Goal: Task Accomplishment & Management: Complete application form

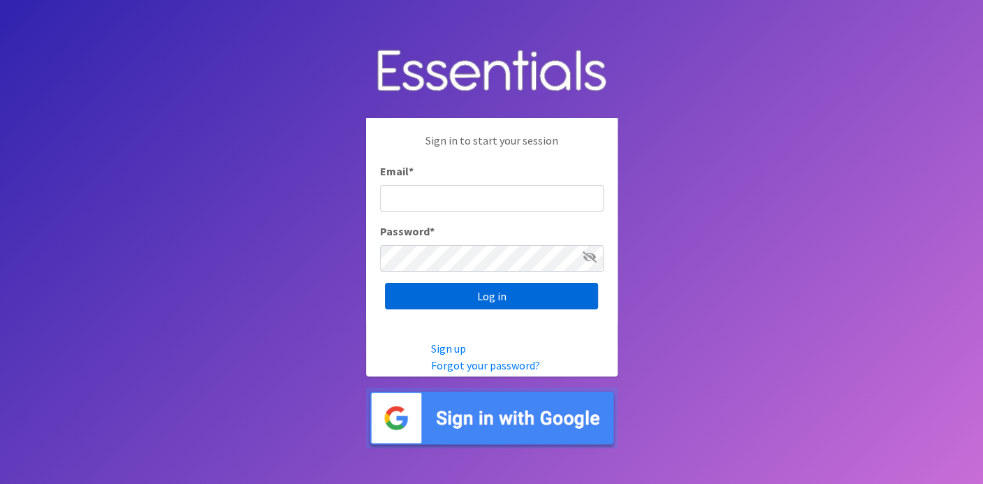
type input "deb@villagediaperbank.org"
click at [467, 291] on input "Log in" at bounding box center [491, 296] width 213 height 27
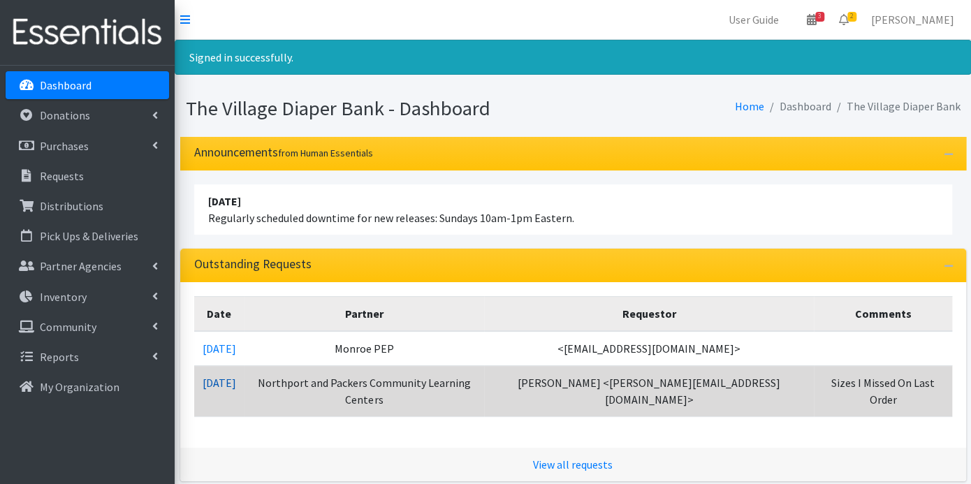
click at [235, 376] on link "10/08/2025" at bounding box center [220, 383] width 34 height 14
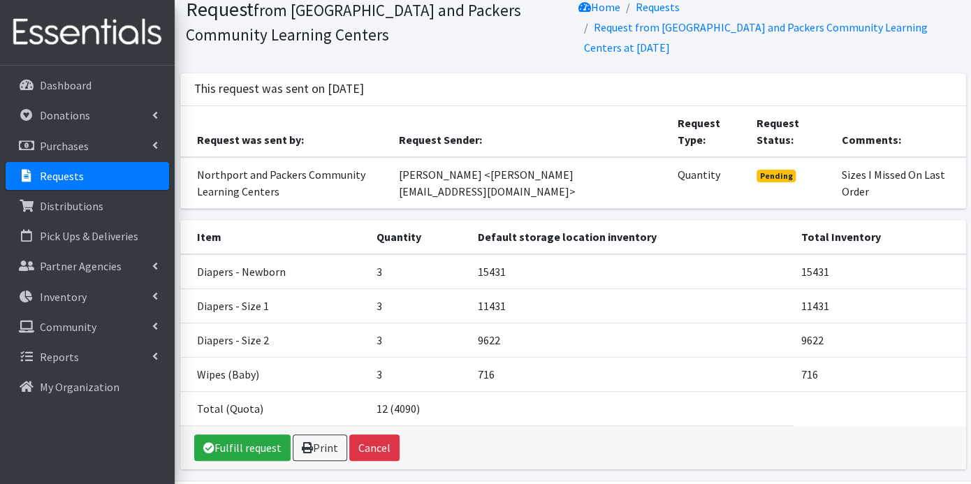
scroll to position [78, 0]
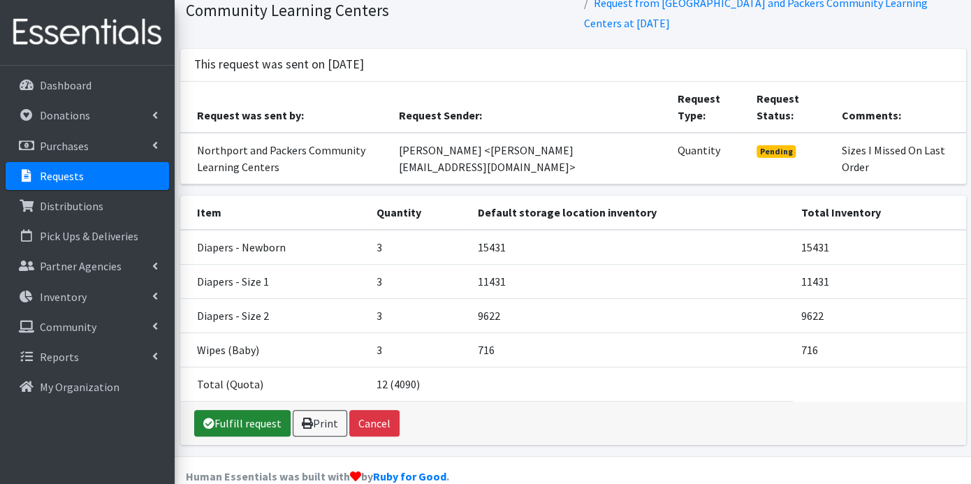
click at [257, 416] on link "Fulfill request" at bounding box center [242, 423] width 96 height 27
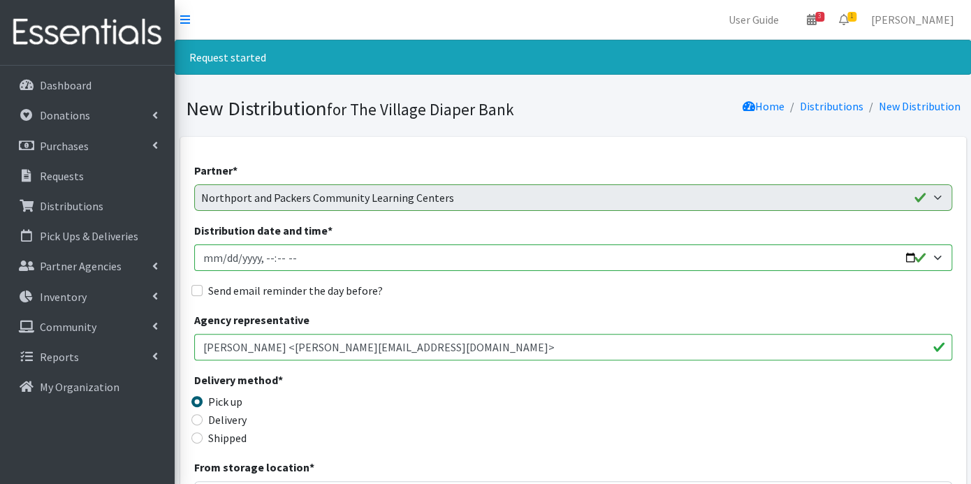
click at [226, 252] on input "Distribution date and time *" at bounding box center [573, 257] width 758 height 27
type input "2025-10-15T23:59"
click at [266, 258] on input "Distribution date and time *" at bounding box center [573, 257] width 758 height 27
type input "2025-10-15T09:00"
click at [196, 291] on input "Send email reminder the day before?" at bounding box center [196, 290] width 11 height 11
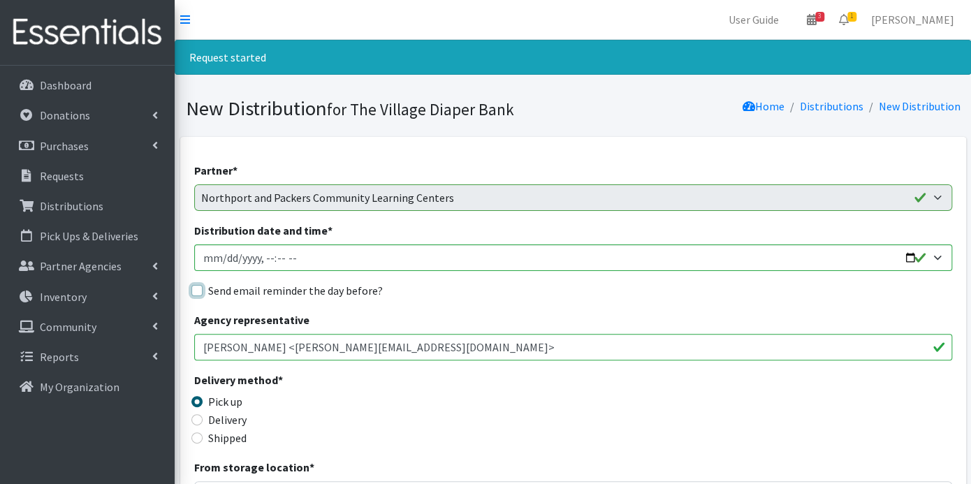
checkbox input "true"
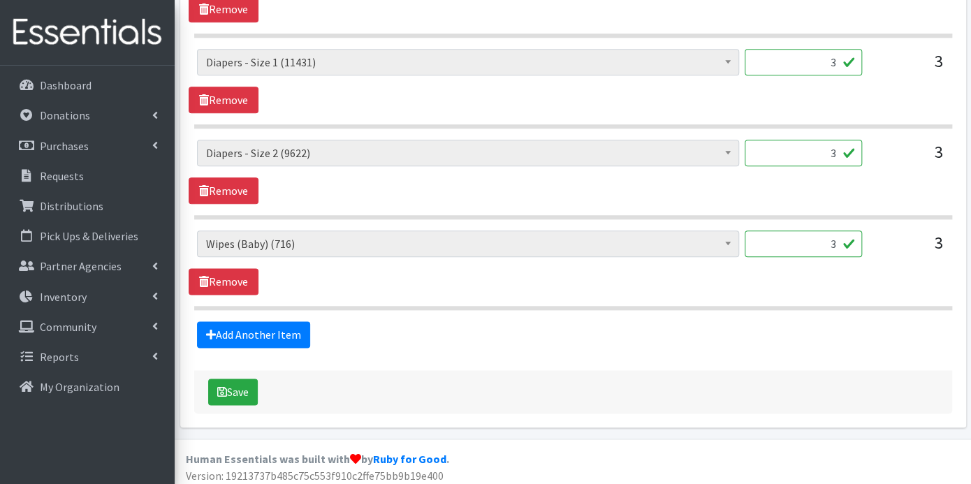
scroll to position [721, 0]
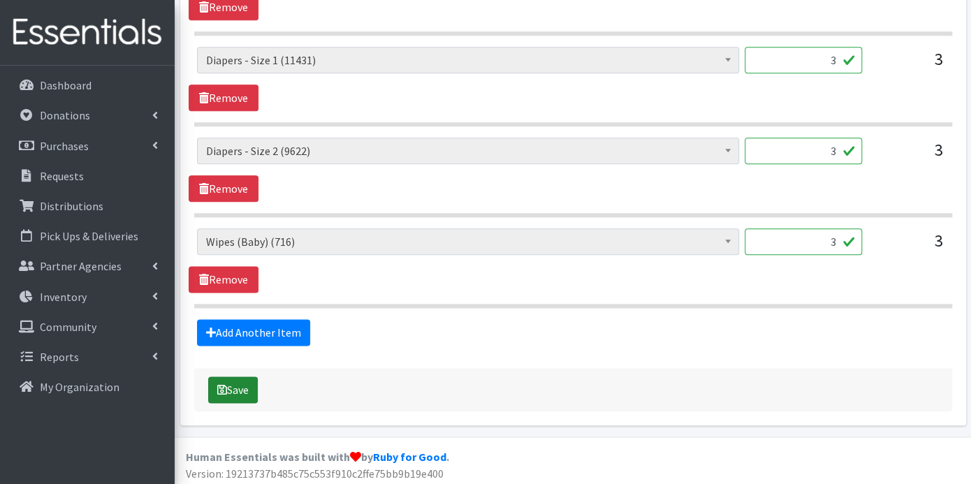
click at [237, 385] on button "Save" at bounding box center [233, 389] width 50 height 27
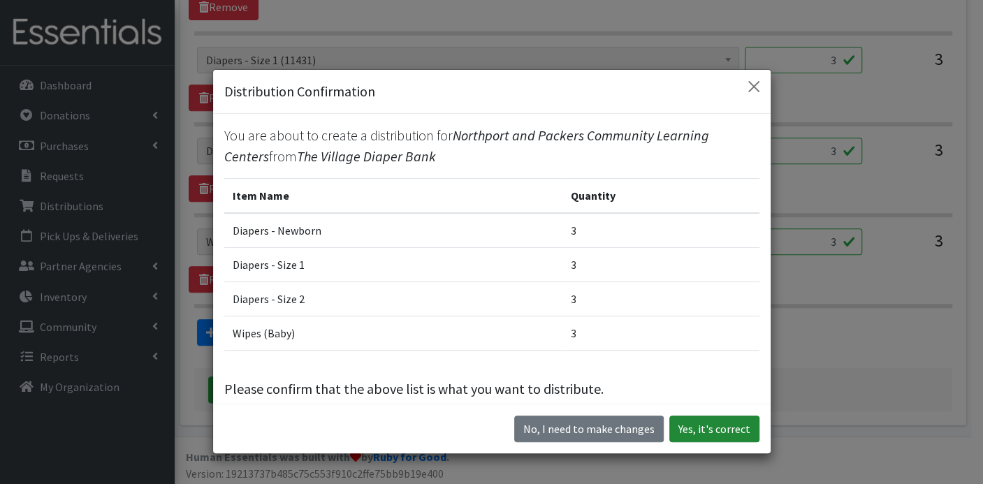
click at [724, 431] on button "Yes, it's correct" at bounding box center [714, 429] width 90 height 27
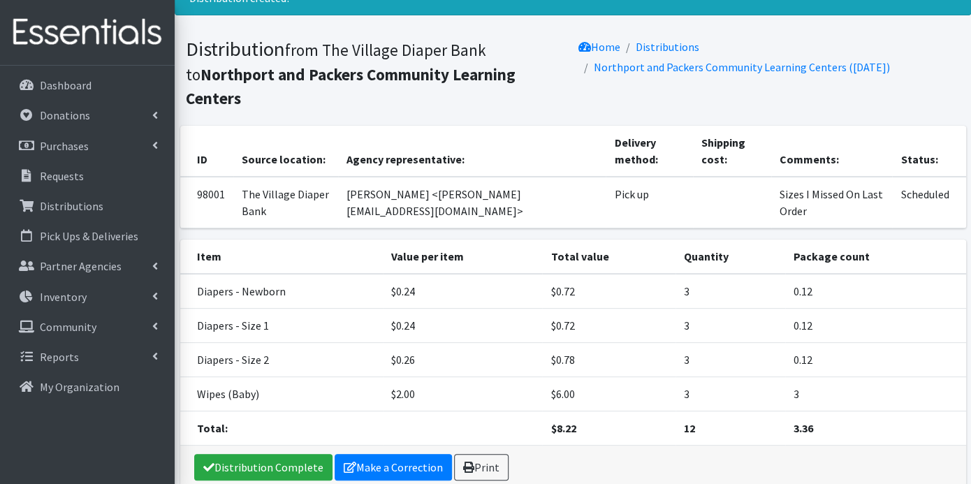
scroll to position [100, 0]
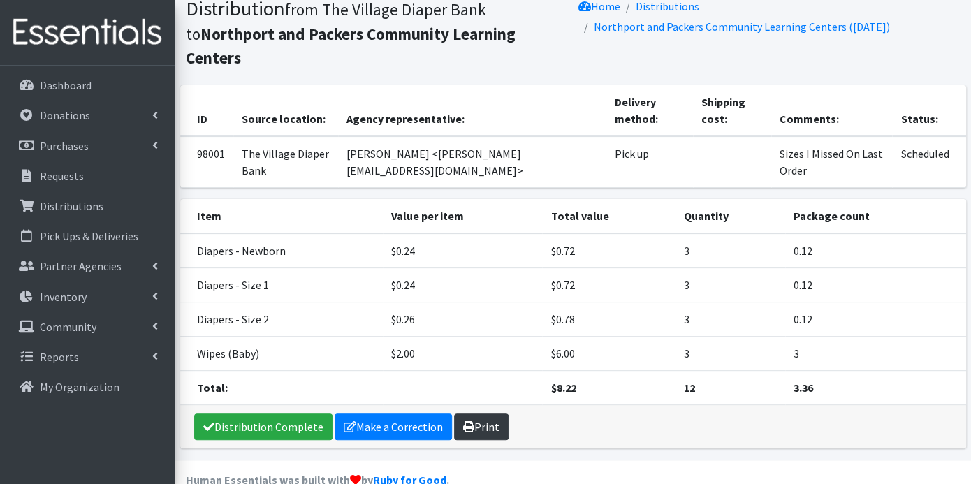
click at [482, 413] on link "Print" at bounding box center [481, 426] width 54 height 27
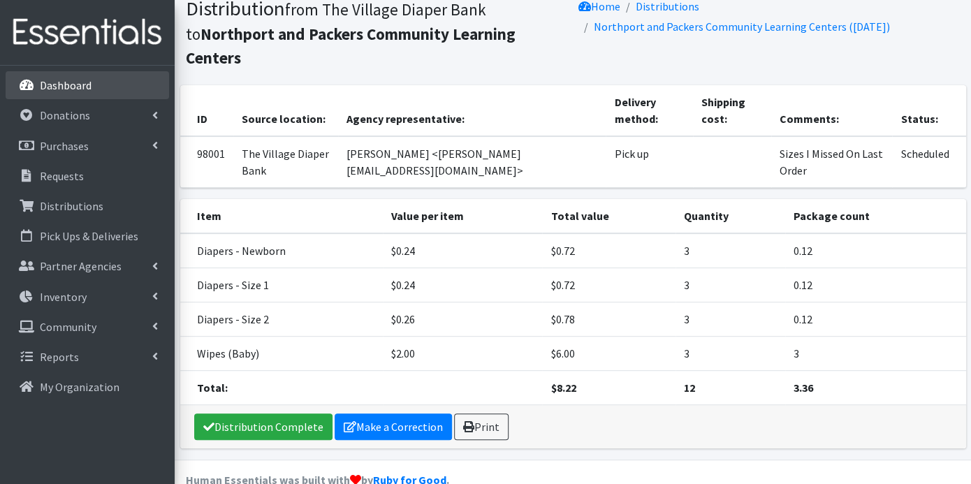
click at [80, 85] on p "Dashboard" at bounding box center [66, 85] width 52 height 14
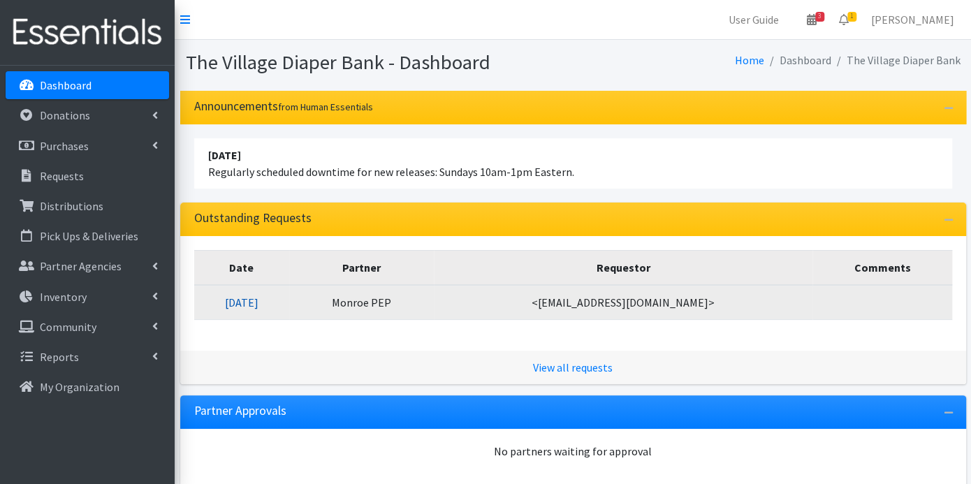
click at [258, 299] on link "[DATE]" at bounding box center [242, 302] width 34 height 14
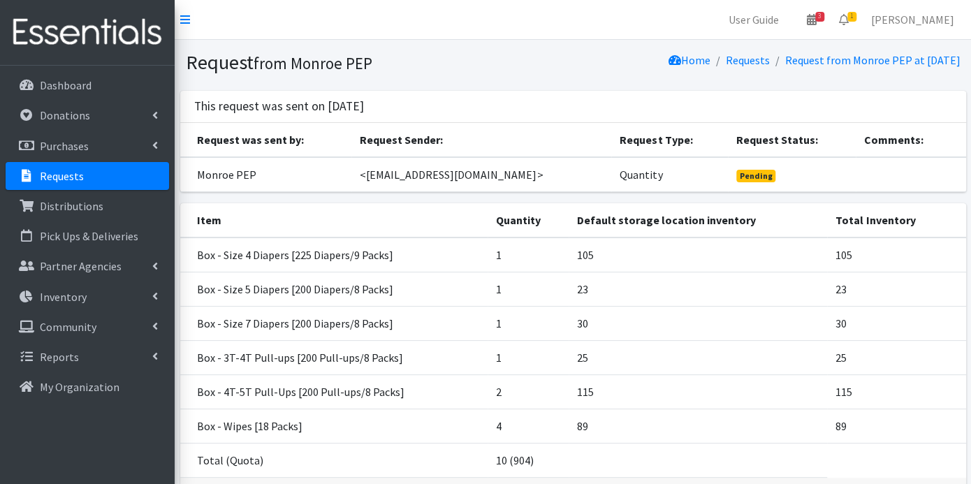
scroll to position [97, 0]
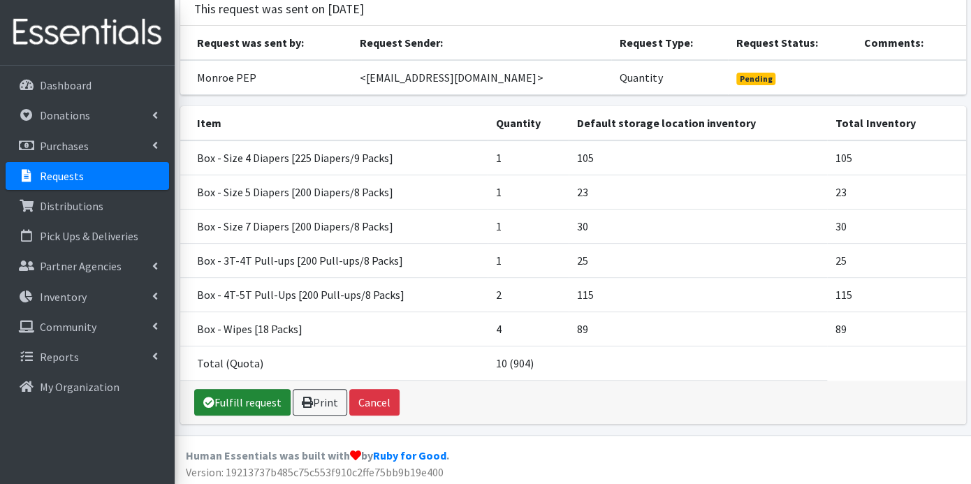
click at [273, 396] on link "Fulfill request" at bounding box center [242, 402] width 96 height 27
click at [244, 398] on link "Please wait..." at bounding box center [234, 402] width 80 height 27
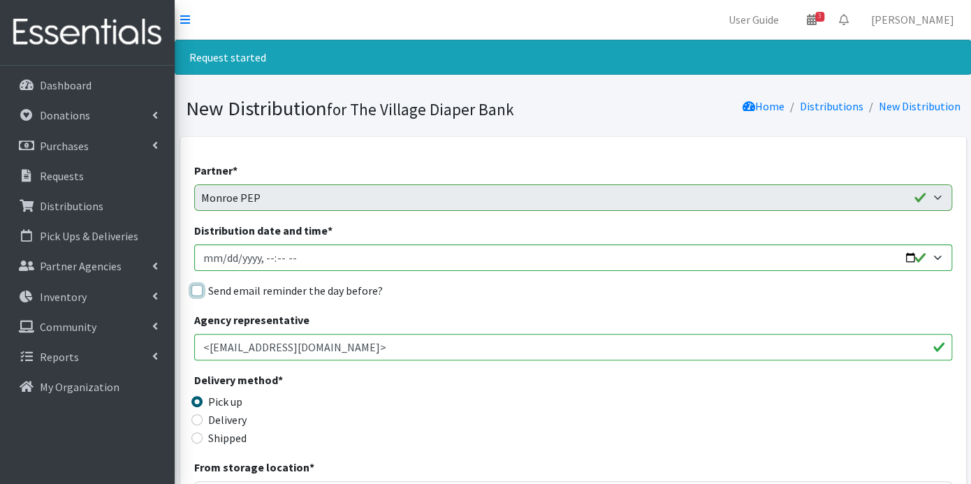
click at [199, 287] on input "Send email reminder the day before?" at bounding box center [196, 290] width 11 height 11
checkbox input "true"
click at [219, 254] on input "Distribution date and time *" at bounding box center [573, 257] width 758 height 27
type input "2025-10-15T23:59"
click at [263, 256] on input "Distribution date and time *" at bounding box center [573, 257] width 758 height 27
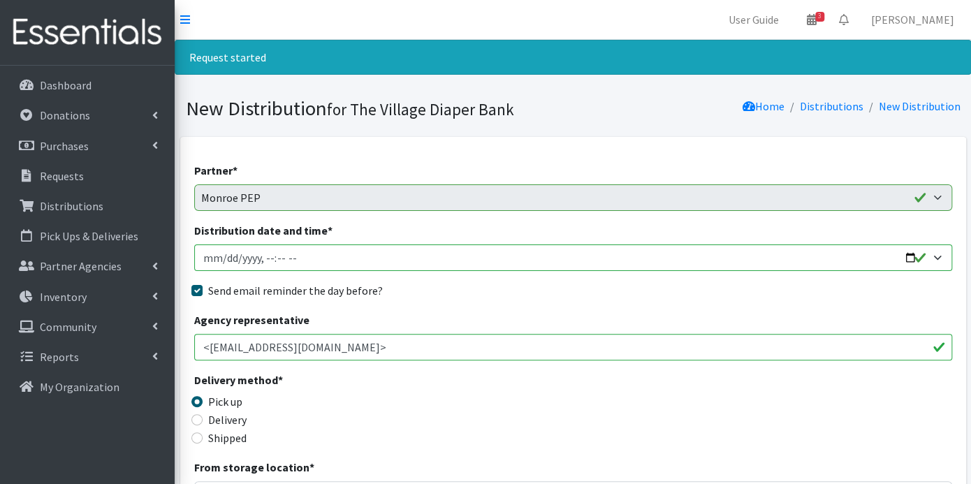
type input "2025-10-15T09:00"
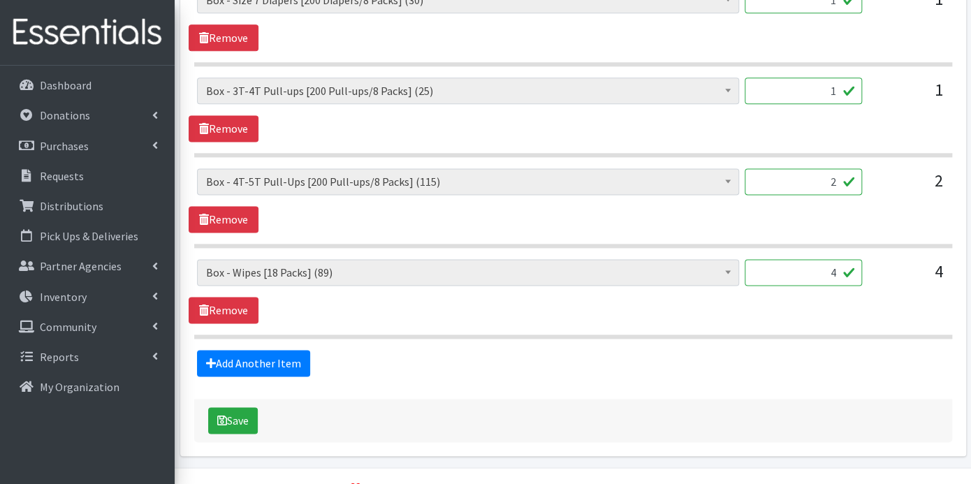
scroll to position [902, 0]
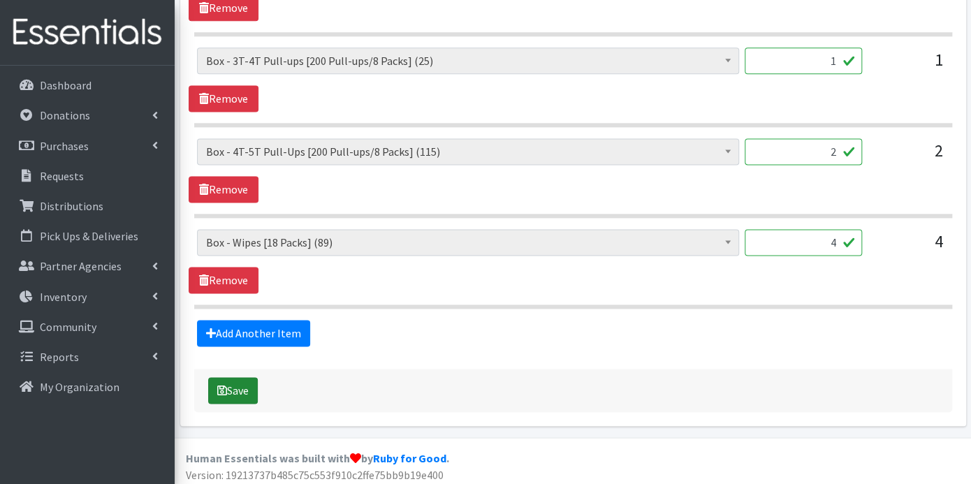
click at [239, 384] on button "Save" at bounding box center [233, 390] width 50 height 27
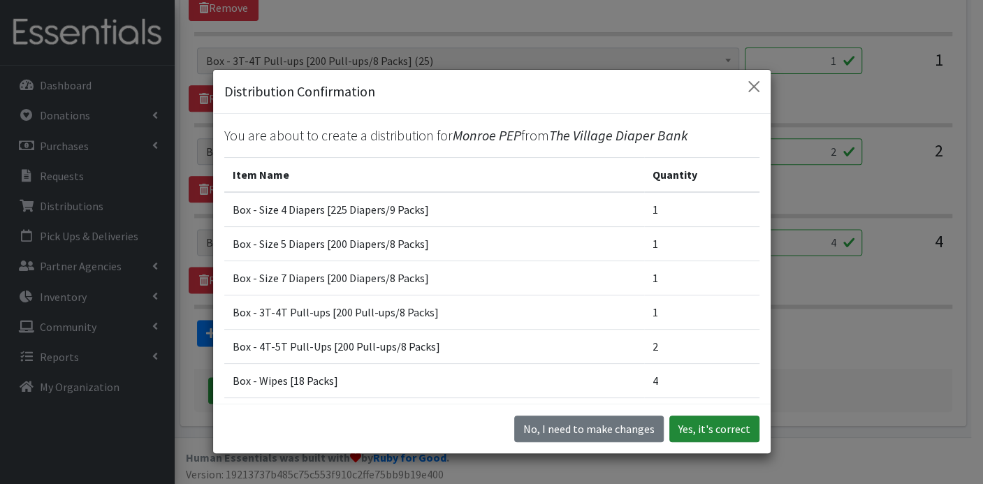
click at [694, 429] on button "Yes, it's correct" at bounding box center [714, 429] width 90 height 27
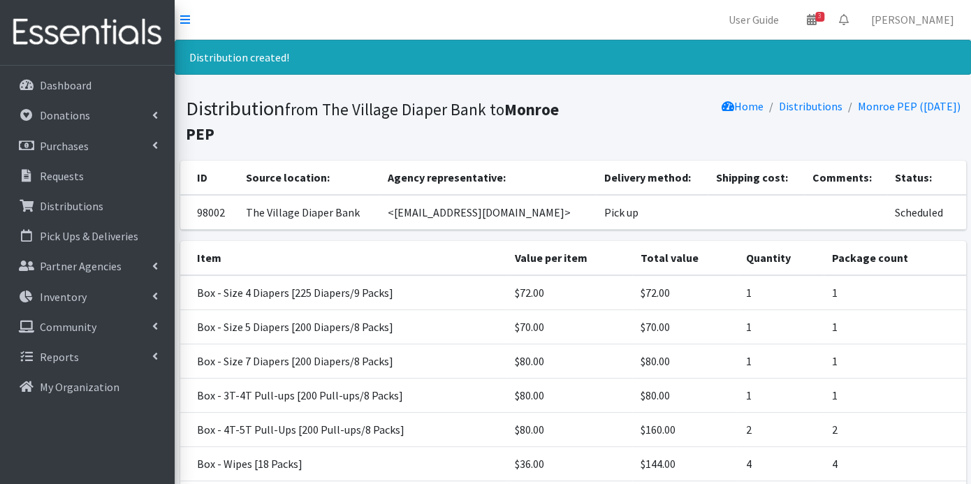
scroll to position [135, 0]
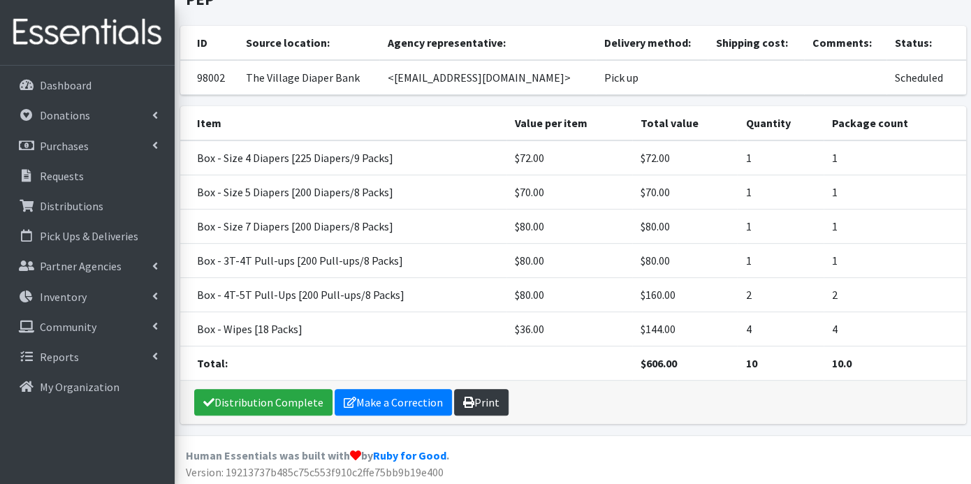
click at [481, 400] on link "Print" at bounding box center [481, 402] width 54 height 27
